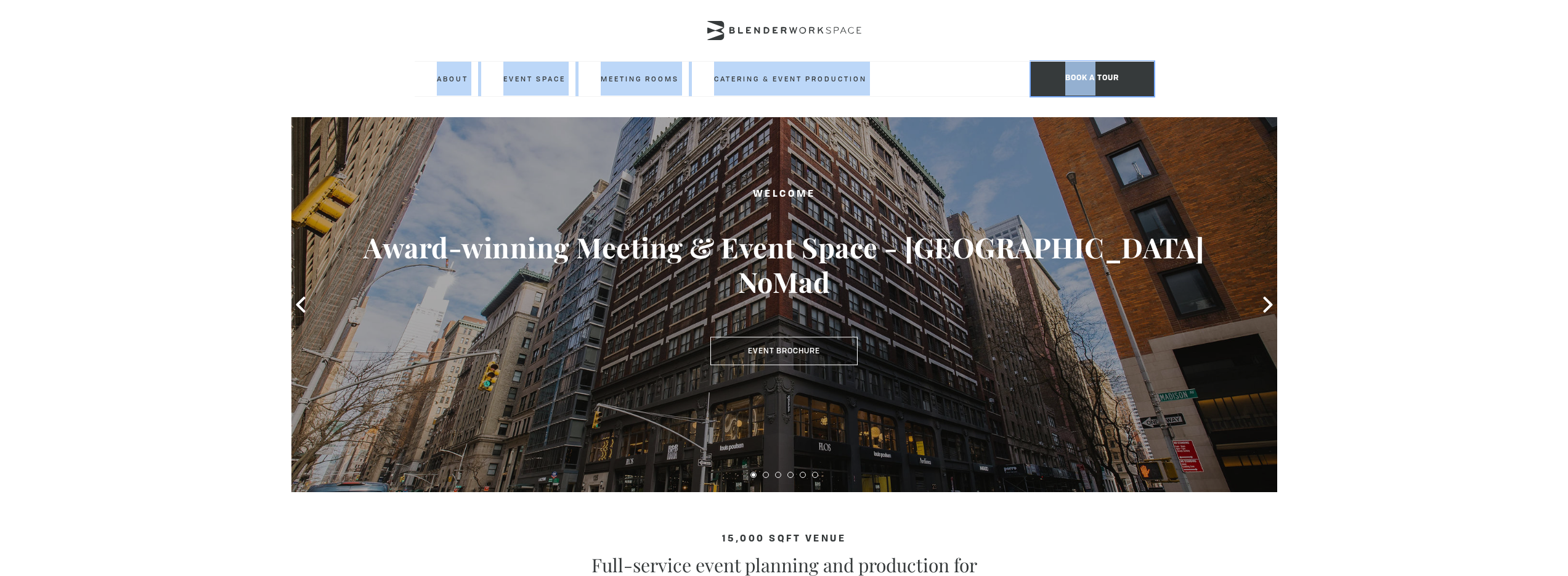
drag, startPoint x: 1093, startPoint y: 76, endPoint x: 1345, endPoint y: 85, distance: 252.2
click at [1345, 85] on header "About Neighborhood Global Collective Journal Event Space The Auditorium Event S…" at bounding box center [784, 48] width 1568 height 97
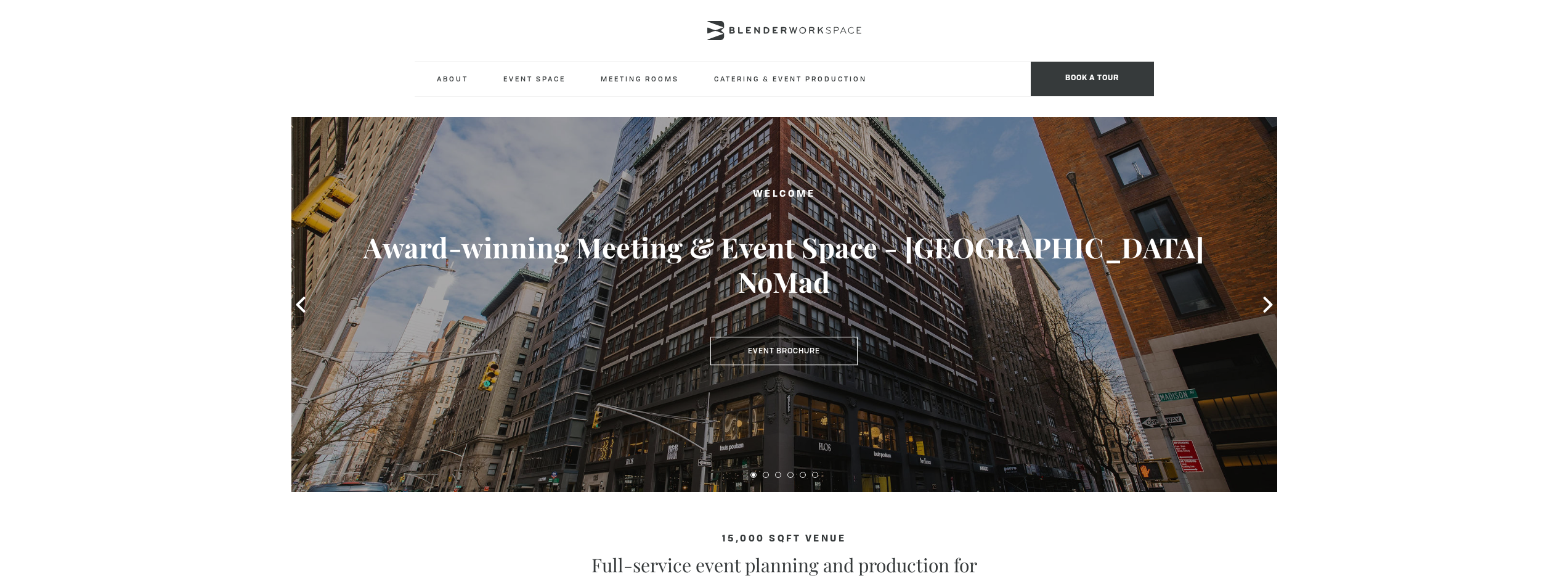
click at [1345, 85] on header "About Neighborhood Global Collective Journal Event Space The Auditorium Event S…" at bounding box center [784, 48] width 1568 height 97
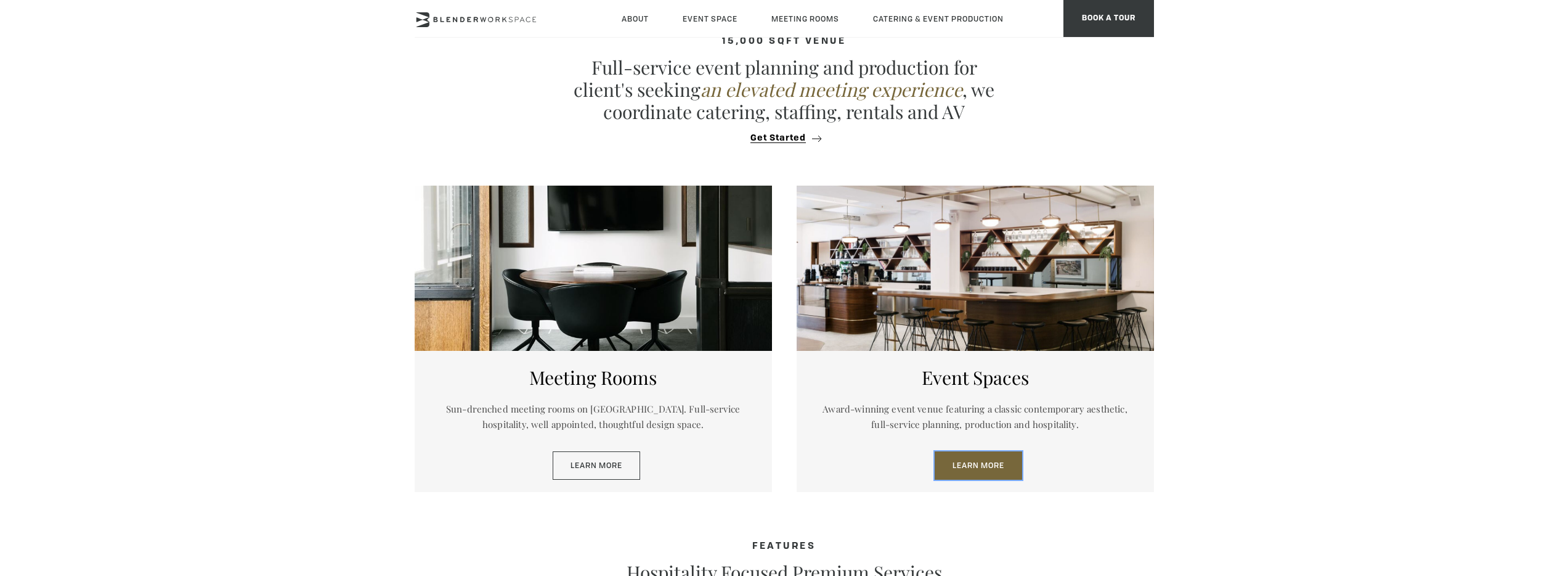
click at [980, 465] on link "Learn More" at bounding box center [979, 465] width 88 height 28
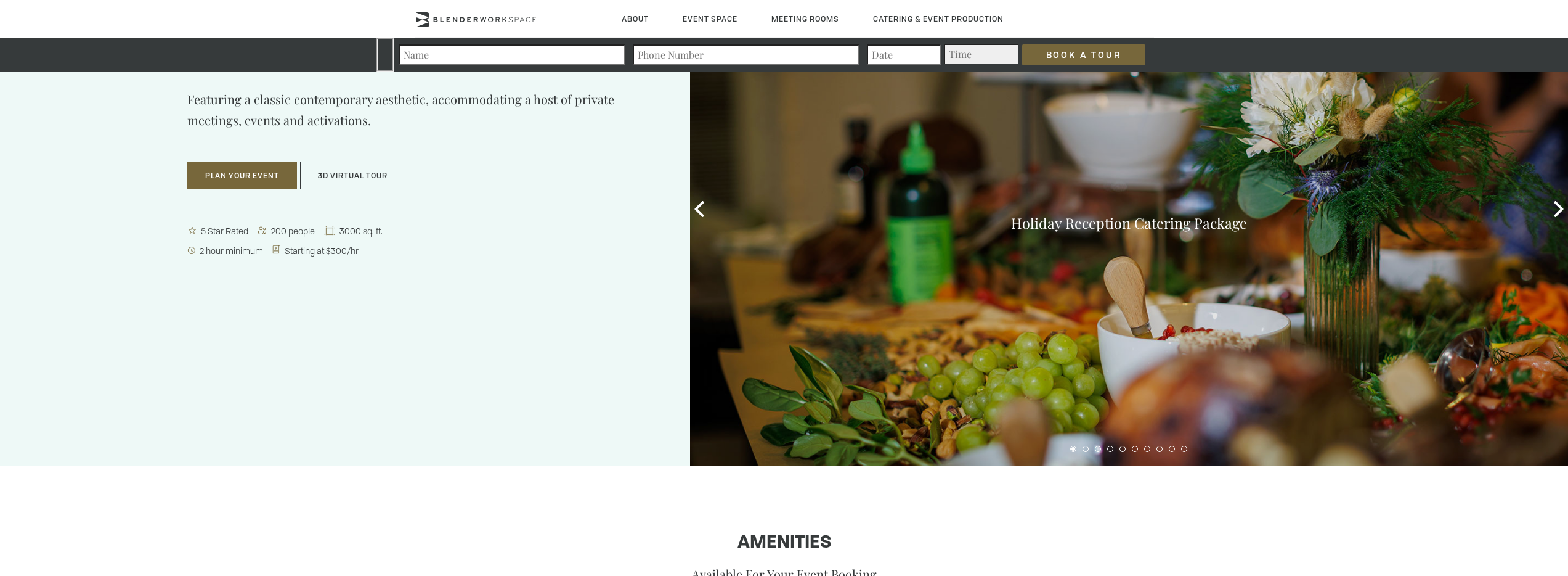
scroll to position [50, 0]
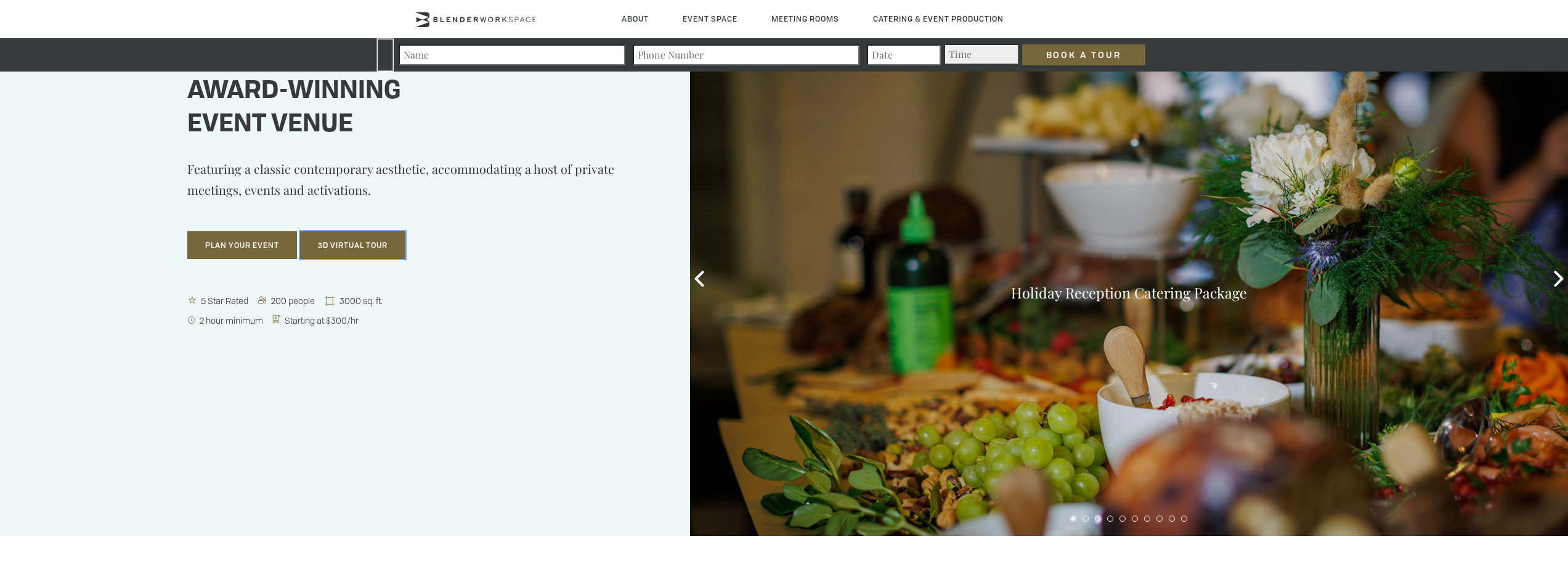
click at [372, 244] on button "3D Virtual Tour" at bounding box center [353, 245] width 105 height 28
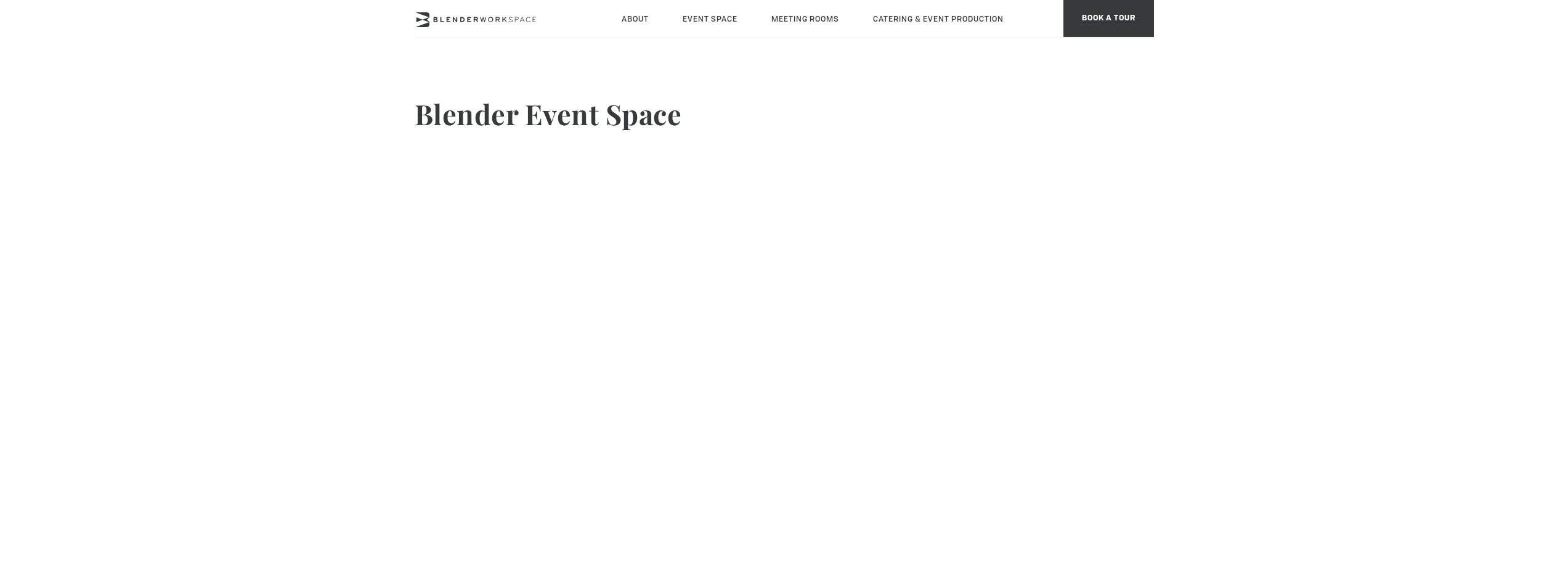
scroll to position [209, 0]
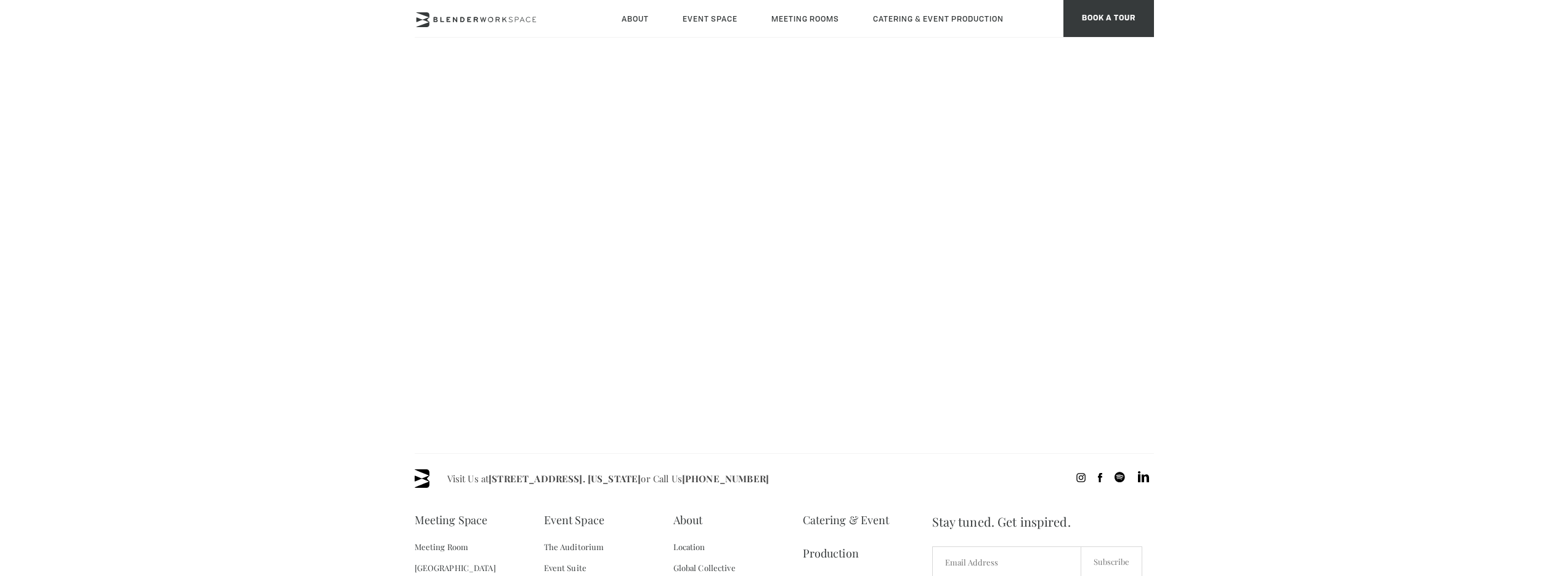
drag, startPoint x: 1251, startPoint y: 242, endPoint x: 1255, endPoint y: 292, distance: 50.2
click at [1255, 292] on body "Skip to main content About Neighborhood Global Collective Journal Event Space T…" at bounding box center [784, 335] width 1568 height 942
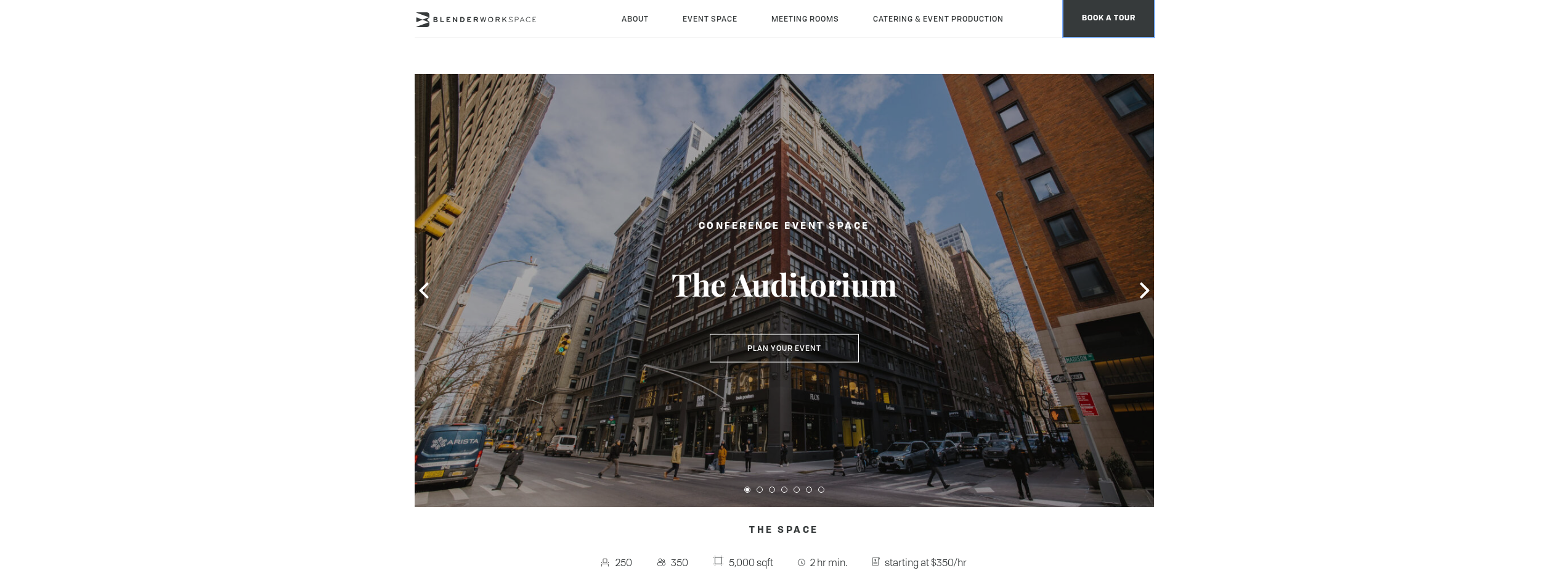
click at [1090, 22] on span "BOOK A TOUR" at bounding box center [1109, 18] width 90 height 37
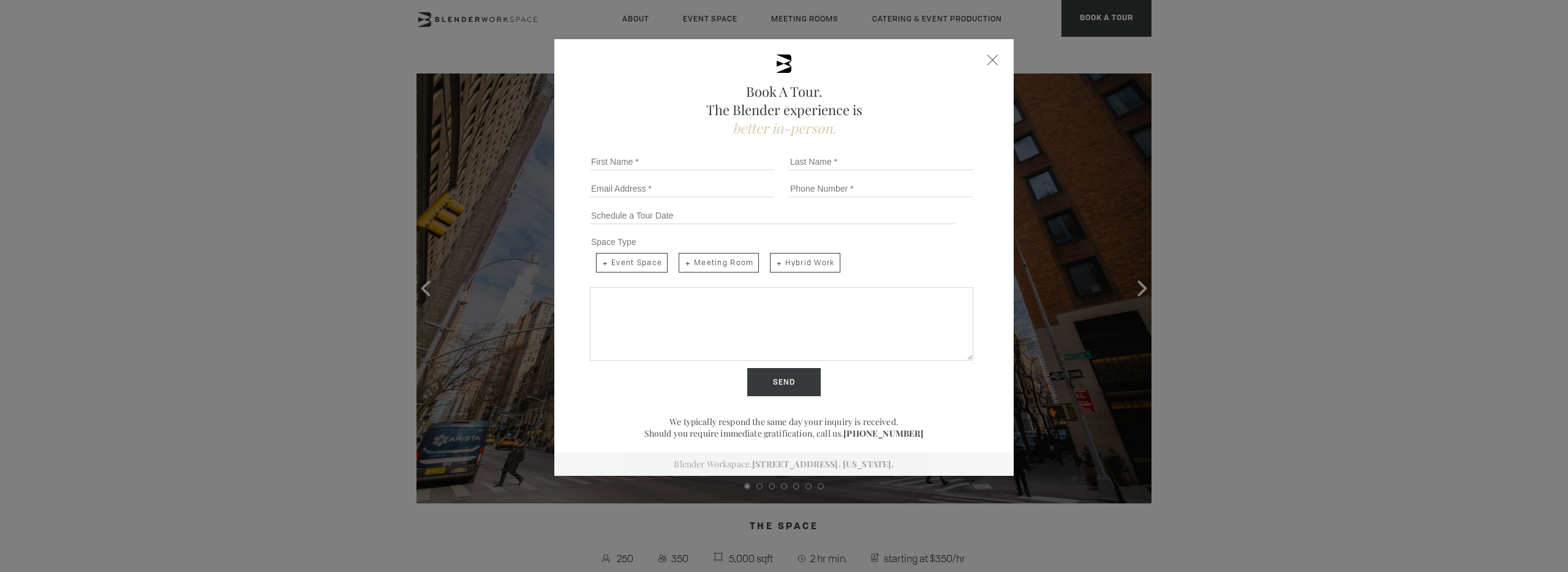
click at [1135, 148] on div "Book A Tour. The Blender experience is better in-person. Team Size 1 2 3 4 5 6 …" at bounding box center [784, 286] width 1568 height 572
click at [1065, 24] on div "Book A Tour. The Blender experience is better in-person. Team Size 1 2 3 4 5 6 …" at bounding box center [784, 286] width 1568 height 572
click at [988, 58] on div "Close form" at bounding box center [993, 60] width 11 height 11
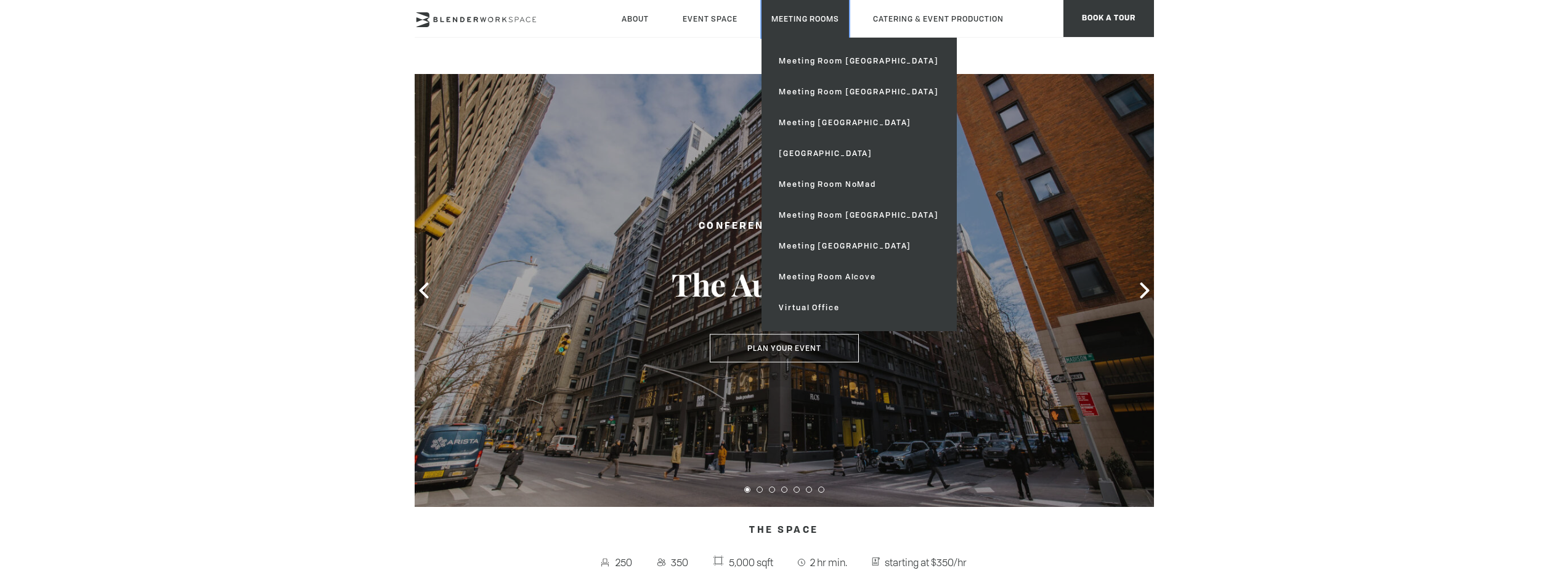
click at [791, 16] on link "Meeting Rooms" at bounding box center [805, 19] width 88 height 38
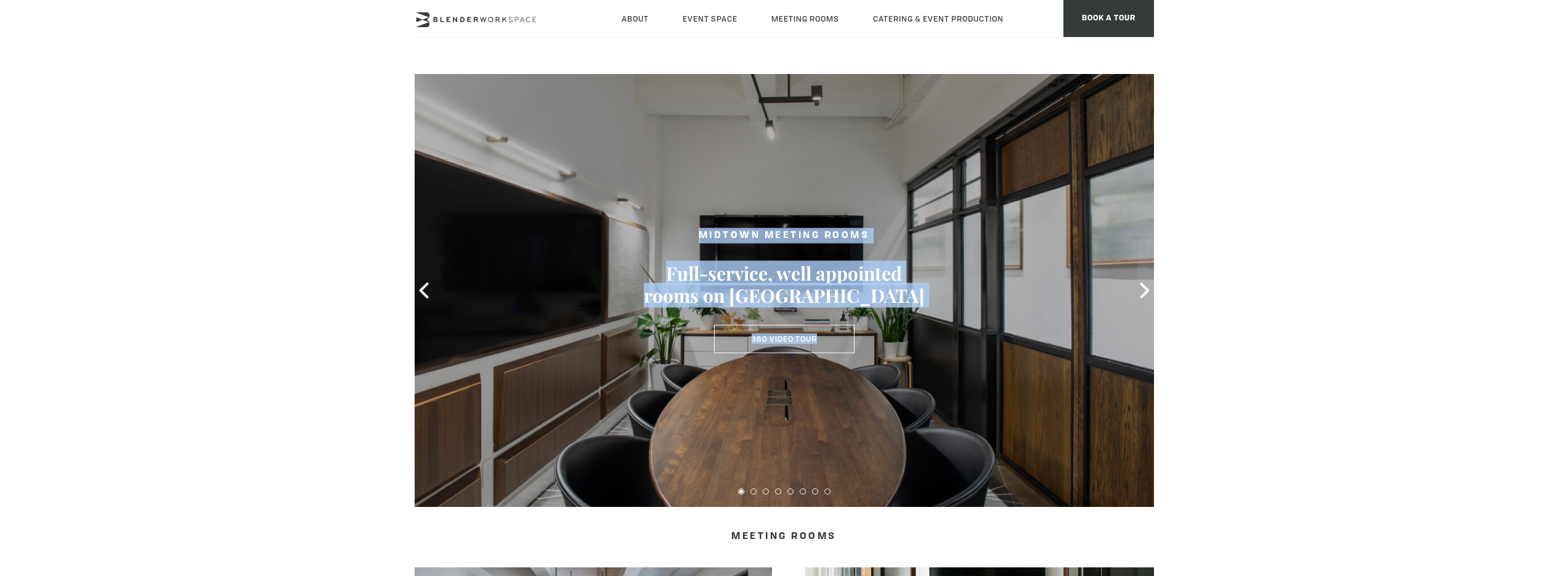
drag, startPoint x: 866, startPoint y: 411, endPoint x: 881, endPoint y: 340, distance: 72.6
click at [881, 340] on header "MIDTOWN MEETING ROOMS Full-service, well appointed rooms on [GEOGRAPHIC_DATA] 3…" at bounding box center [784, 290] width 740 height 433
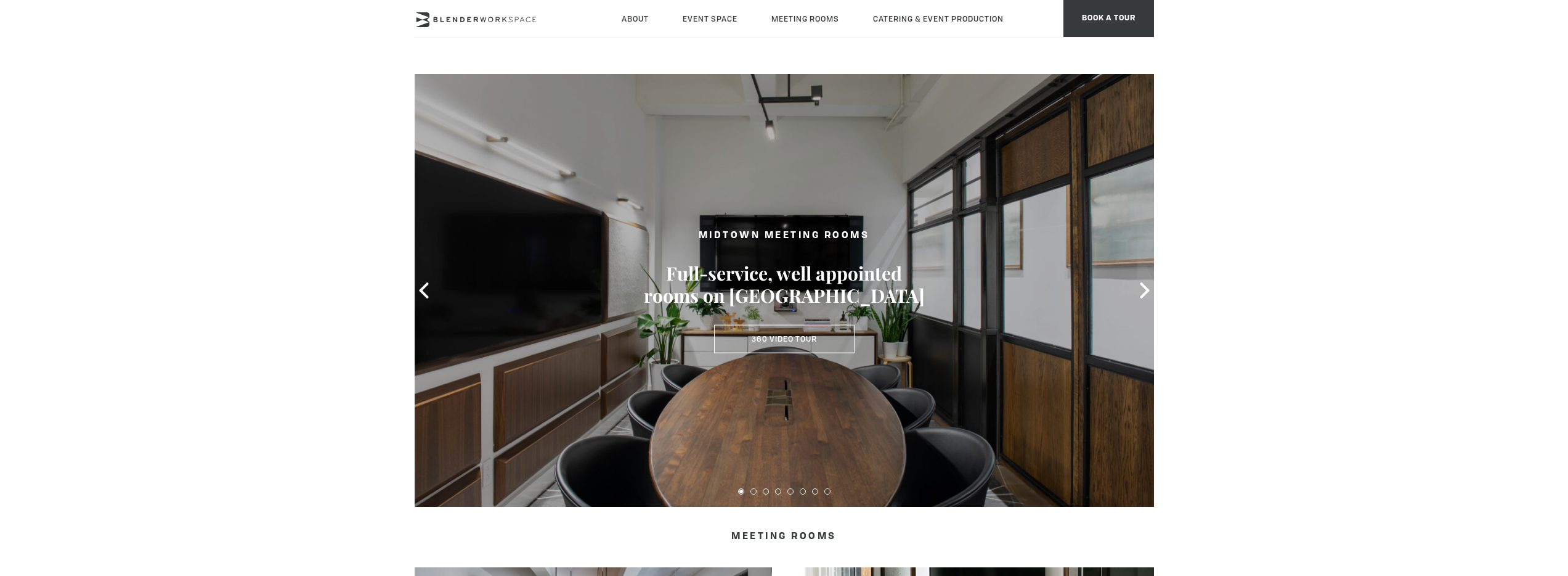
click at [1143, 305] on div at bounding box center [784, 290] width 740 height 433
click at [1144, 294] on icon at bounding box center [1145, 290] width 9 height 16
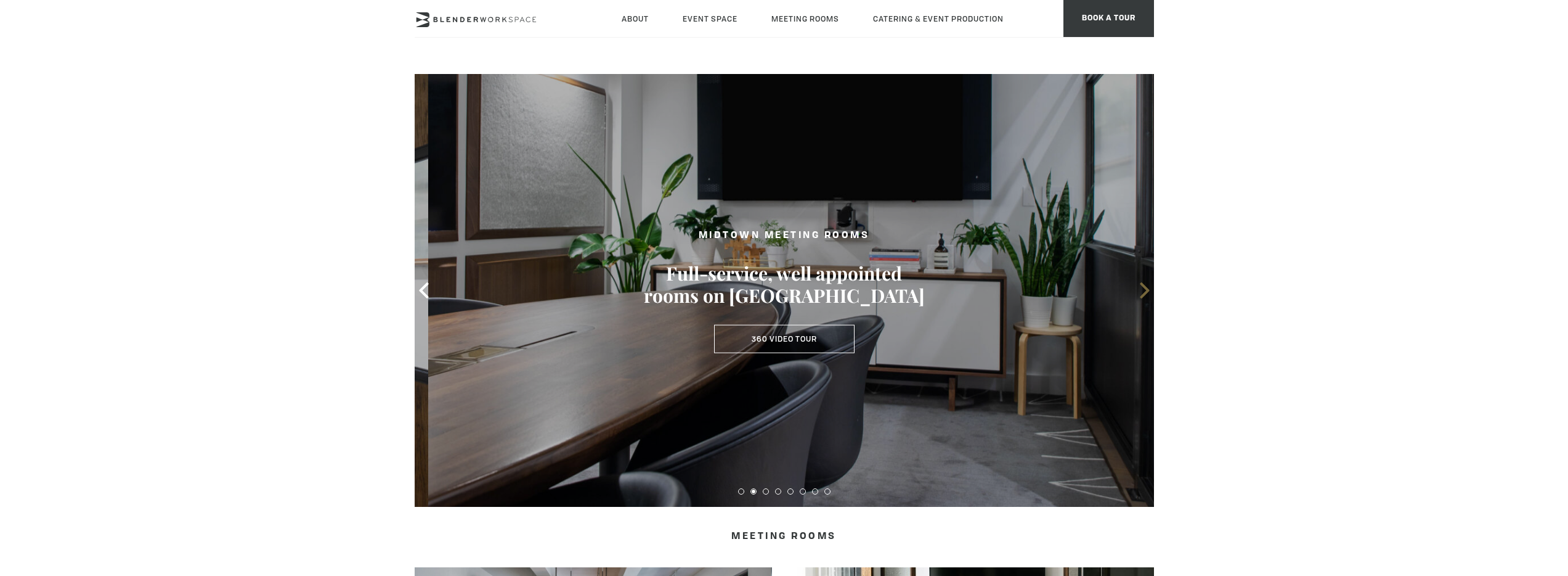
click at [1147, 290] on icon at bounding box center [1145, 290] width 9 height 16
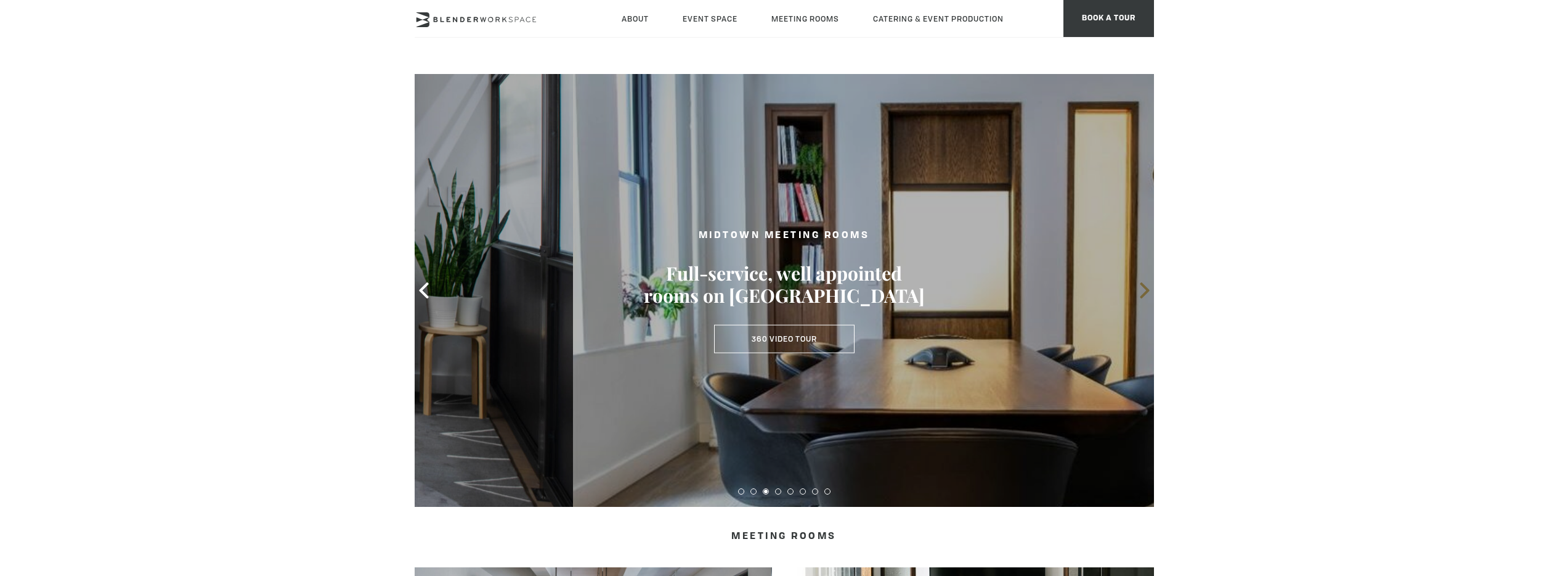
click at [1147, 290] on icon at bounding box center [1145, 290] width 9 height 16
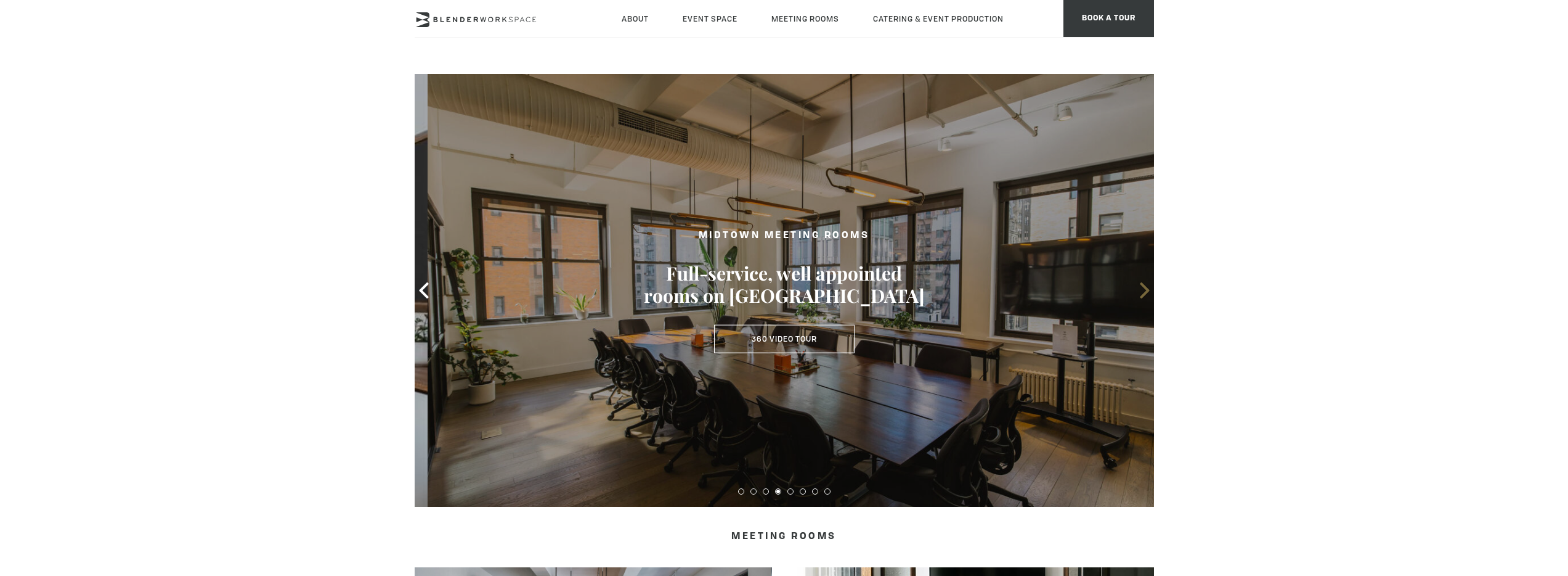
click at [1147, 290] on icon at bounding box center [1145, 290] width 9 height 16
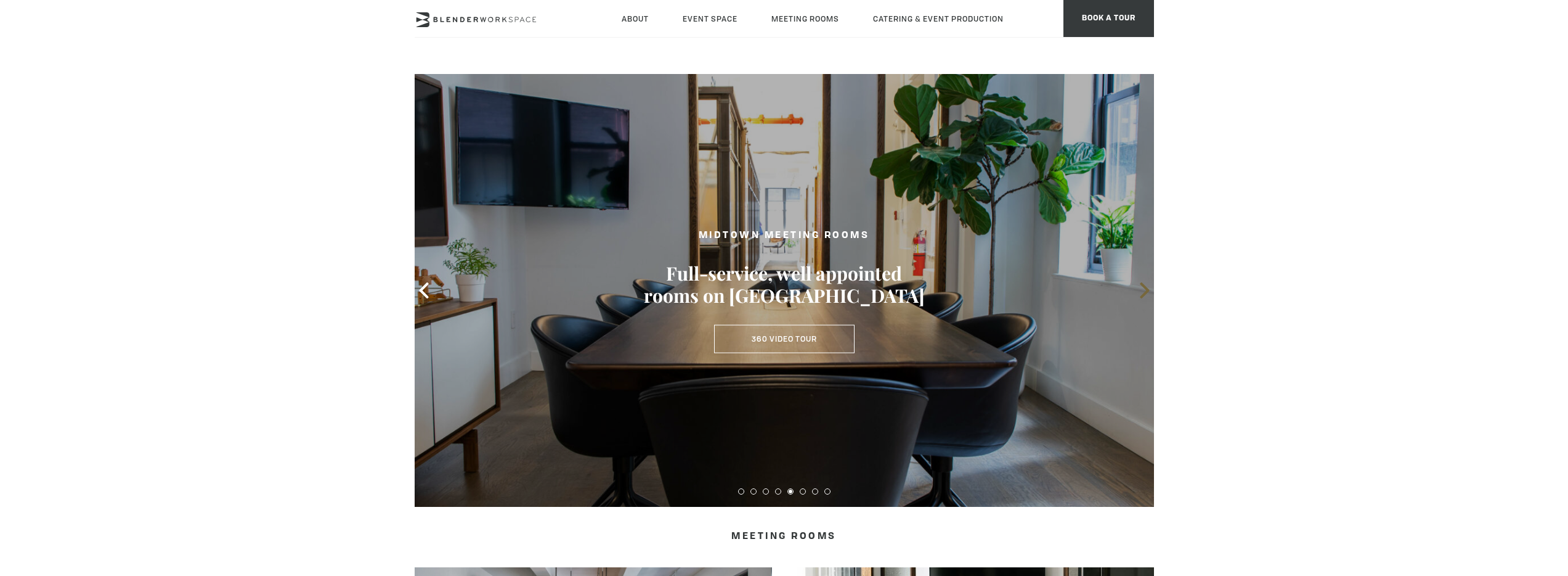
click at [1147, 290] on icon at bounding box center [1145, 290] width 9 height 16
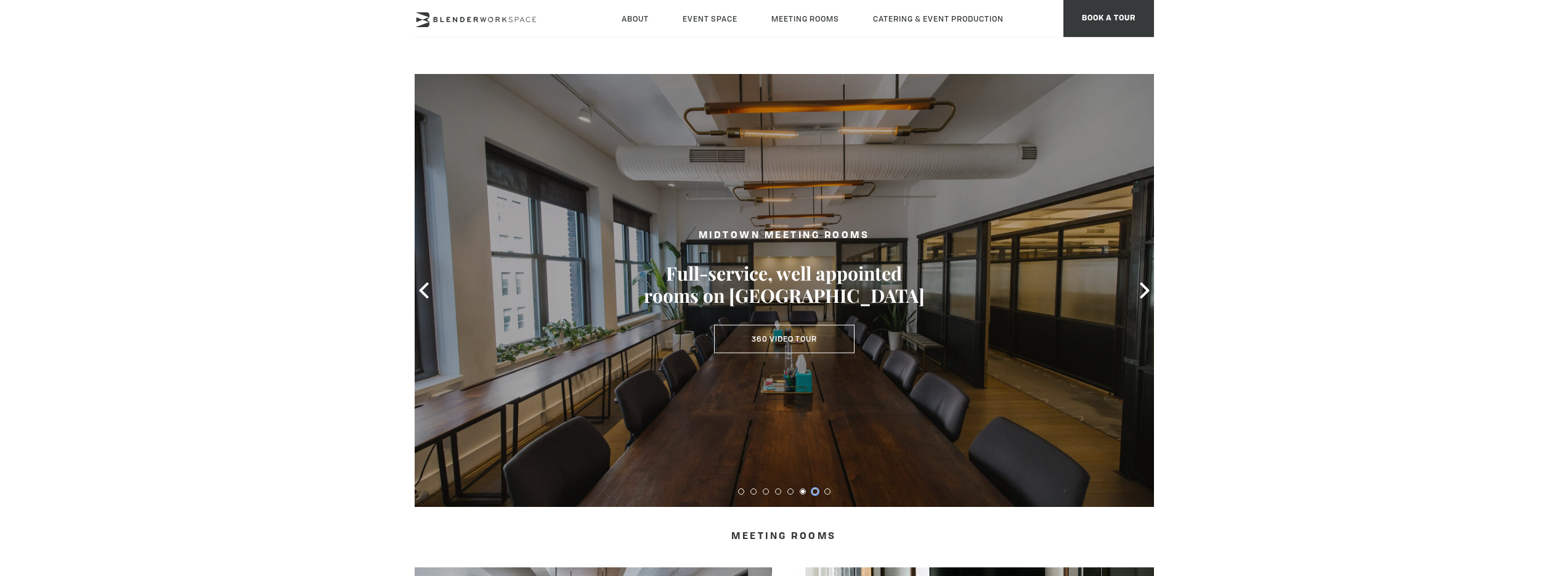
click at [816, 494] on button at bounding box center [815, 491] width 6 height 6
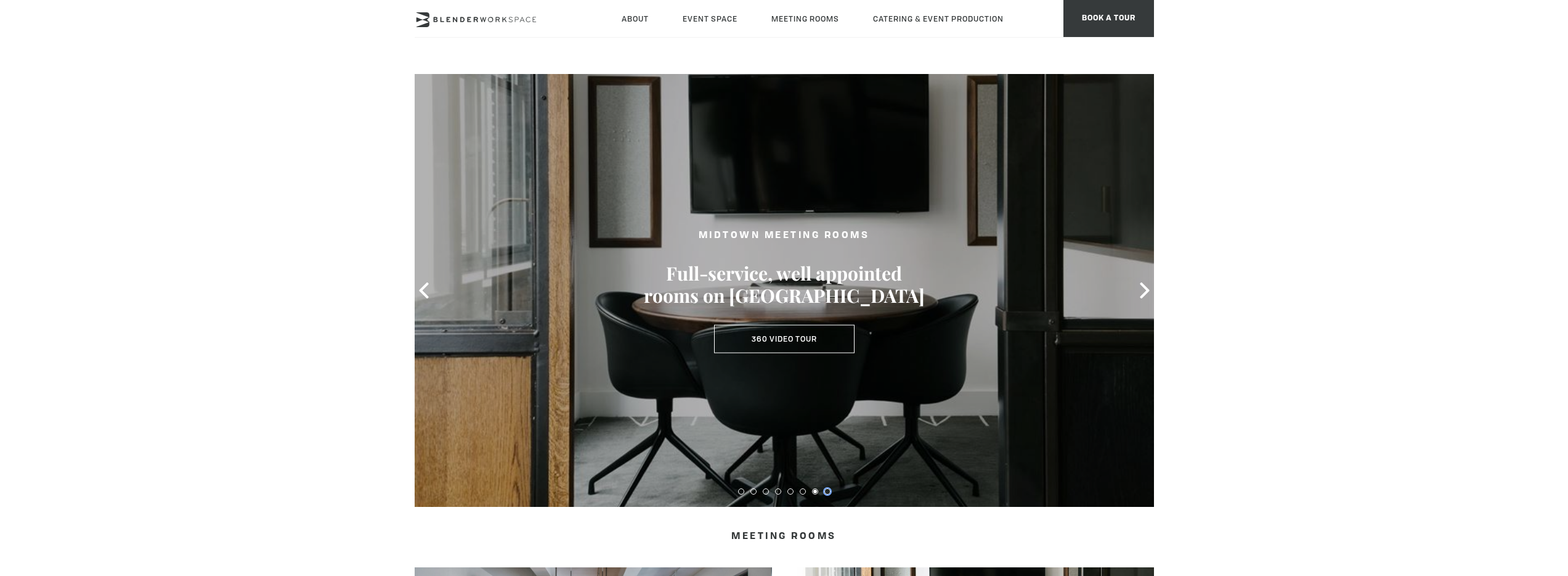
click at [829, 491] on button at bounding box center [828, 491] width 6 height 6
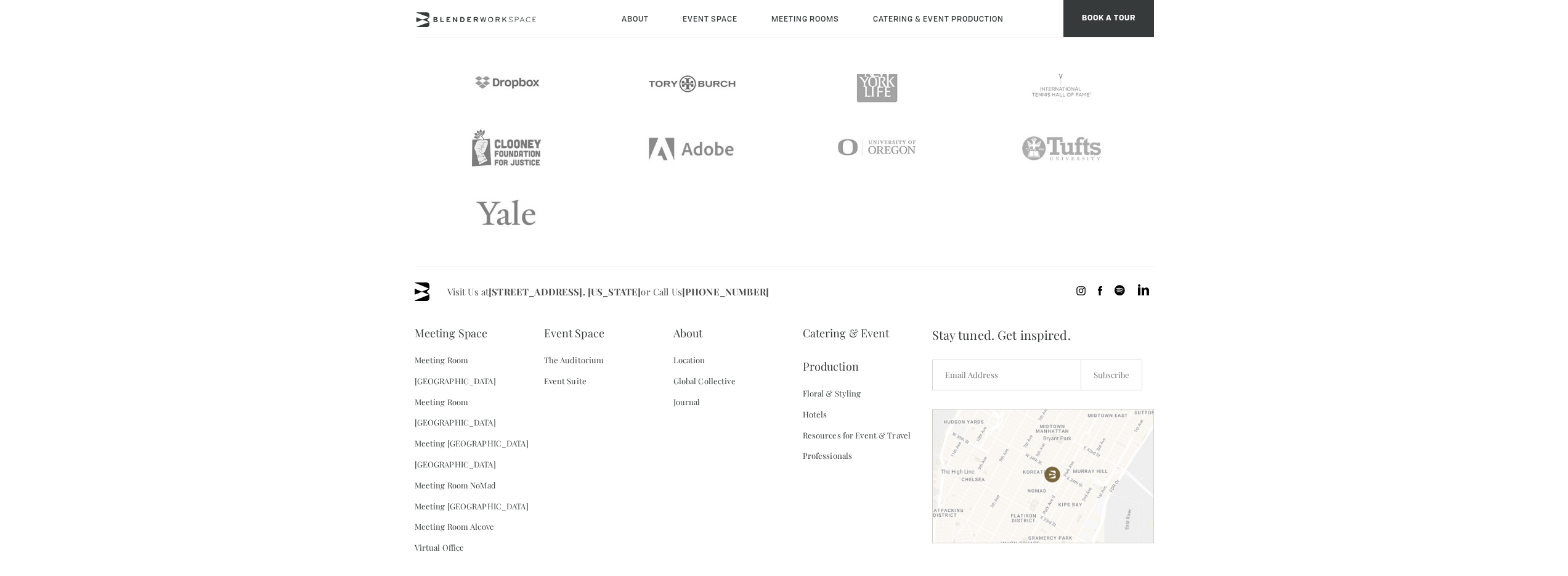
scroll to position [2584, 0]
